Goal: Information Seeking & Learning: Check status

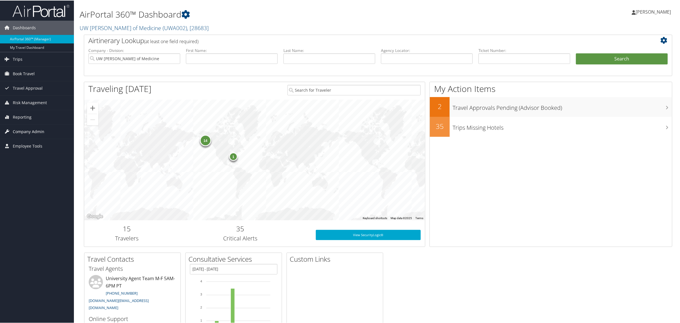
click at [26, 131] on span "Company Admin" at bounding box center [29, 131] width 32 height 14
click at [21, 118] on span "Reporting" at bounding box center [22, 117] width 19 height 14
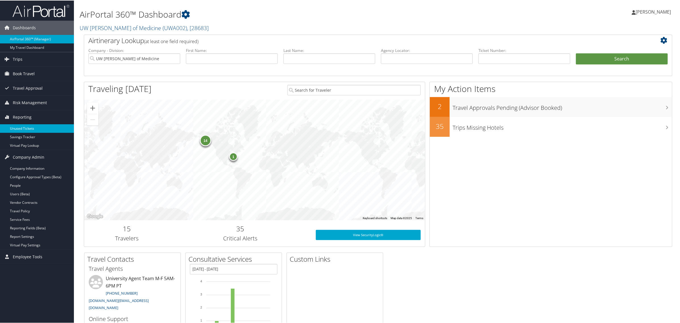
click at [23, 127] on link "Unused Tickets" at bounding box center [37, 128] width 74 height 9
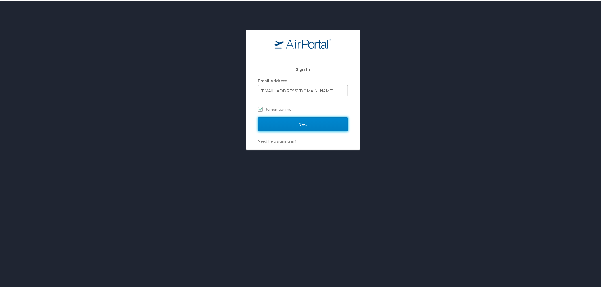
click at [305, 123] on input "Next" at bounding box center [303, 123] width 90 height 14
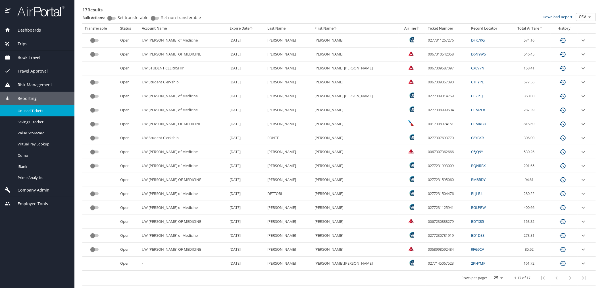
scroll to position [67, 0]
